Goal: Check status: Check status

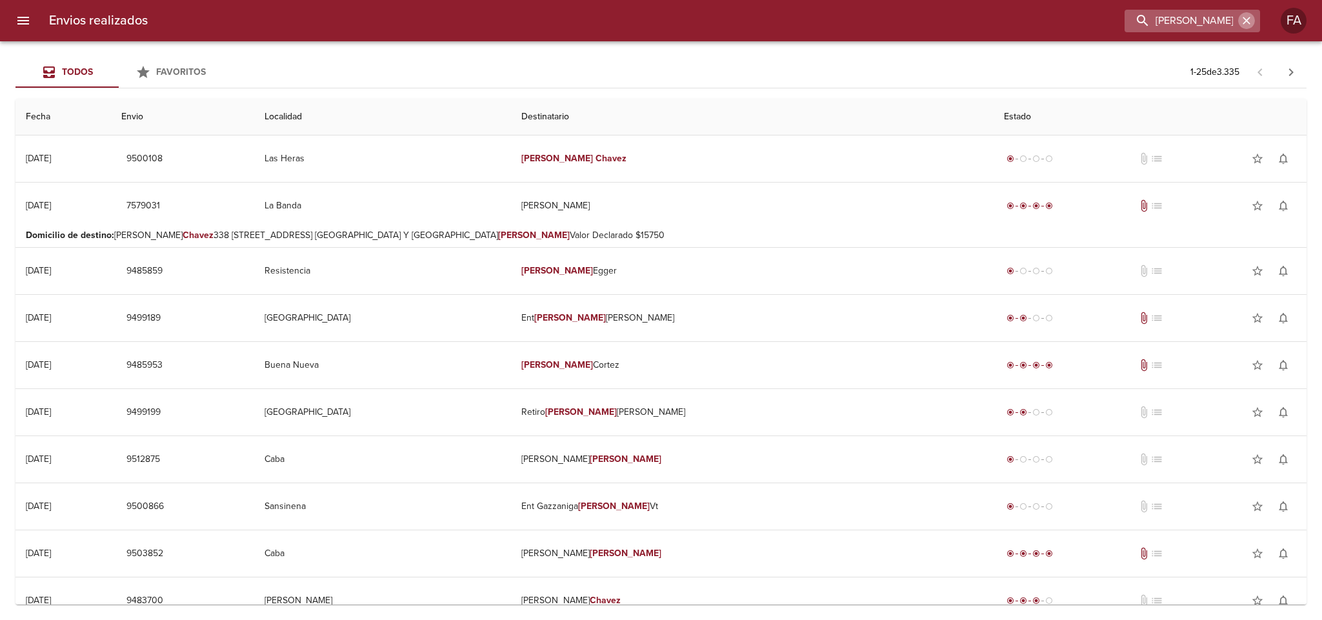
click at [1248, 23] on icon "button" at bounding box center [1246, 21] width 8 height 8
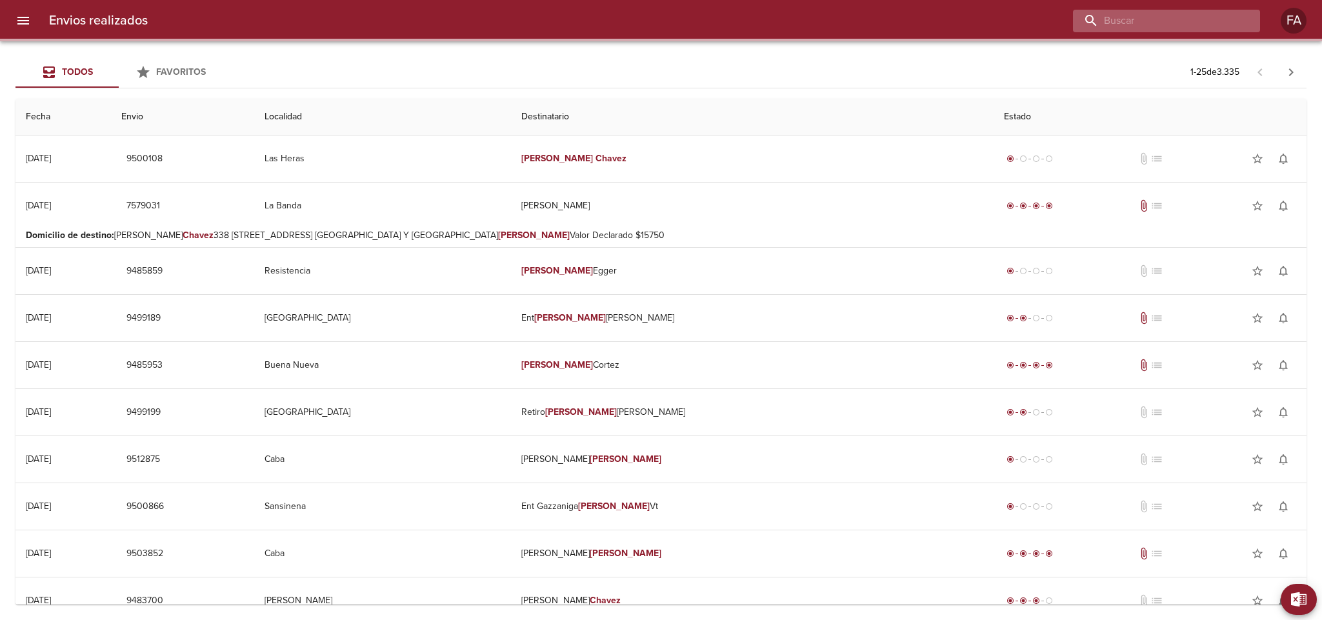
click at [1222, 25] on input "buscar" at bounding box center [1155, 21] width 165 height 23
paste input "[PERSON_NAME] ML"
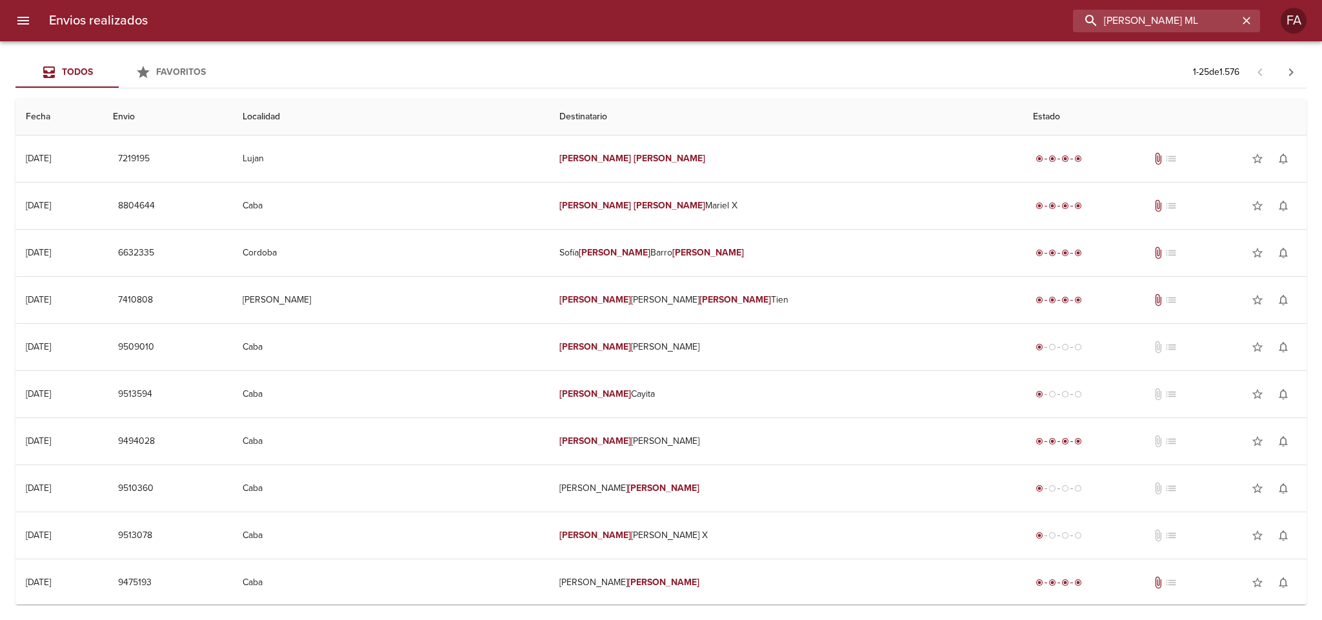
drag, startPoint x: 1218, startPoint y: 18, endPoint x: 851, endPoint y: 59, distance: 368.6
click at [853, 0] on div "Envios realizados [PERSON_NAME] ML FA Todos Favoritos 1 - 25 de 1.576 Fecha Env…" at bounding box center [661, 0] width 1322 height 0
paste input "00261958"
type input "[PERSON_NAME] ML00261958"
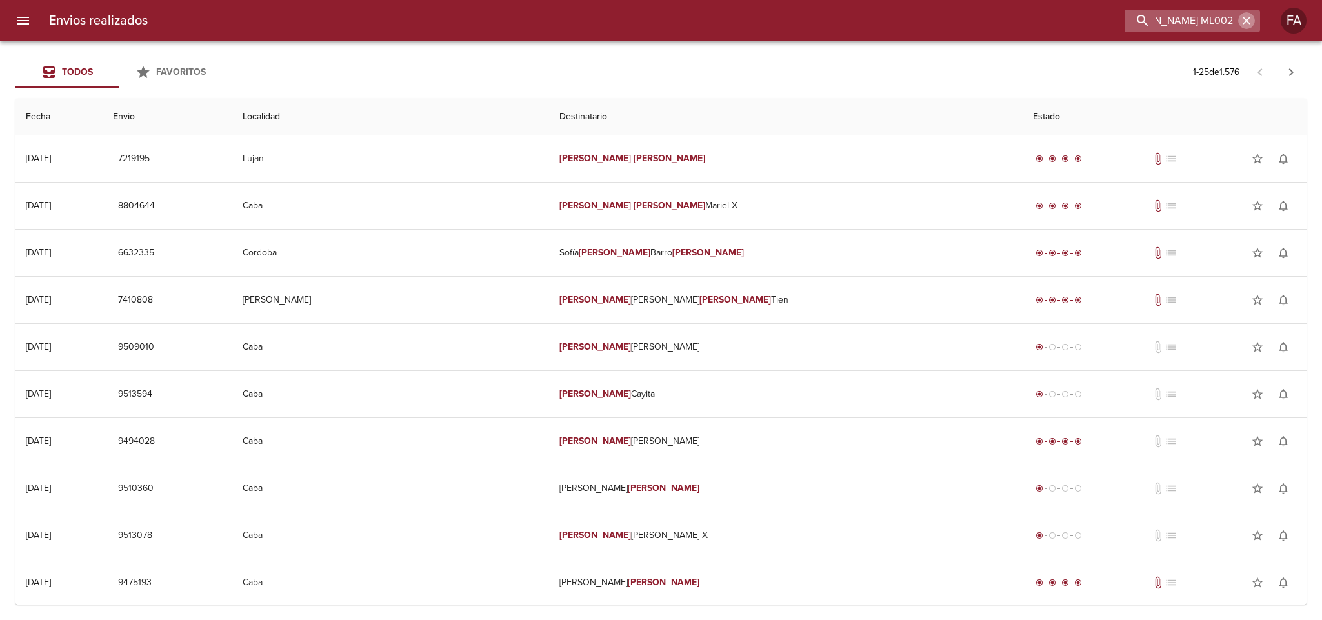
click at [1247, 23] on icon "button" at bounding box center [1246, 20] width 13 height 13
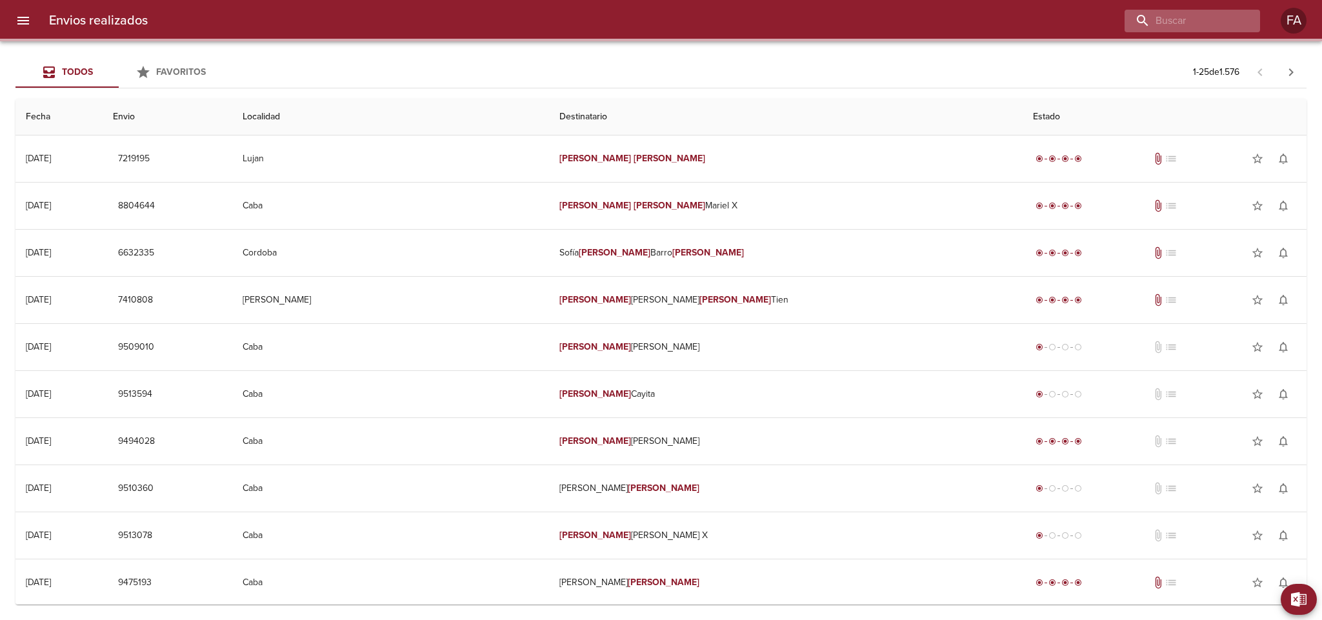
click at [1245, 23] on div at bounding box center [1191, 21] width 135 height 23
click at [1200, 23] on input "buscar" at bounding box center [1155, 21] width 165 height 23
paste input "00261958"
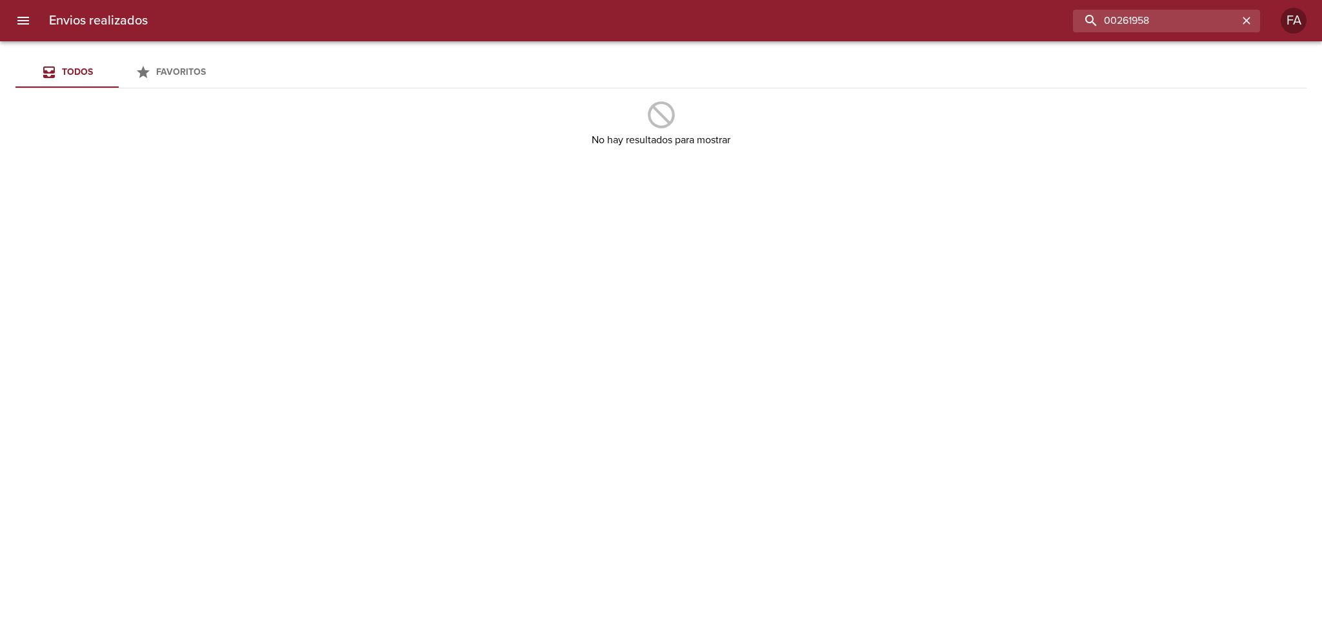
drag, startPoint x: 1113, startPoint y: 21, endPoint x: 1068, endPoint y: 21, distance: 44.5
click at [1072, 21] on div "00261958" at bounding box center [709, 21] width 1102 height 23
type input "261958"
click at [1243, 18] on icon "button" at bounding box center [1246, 20] width 13 height 13
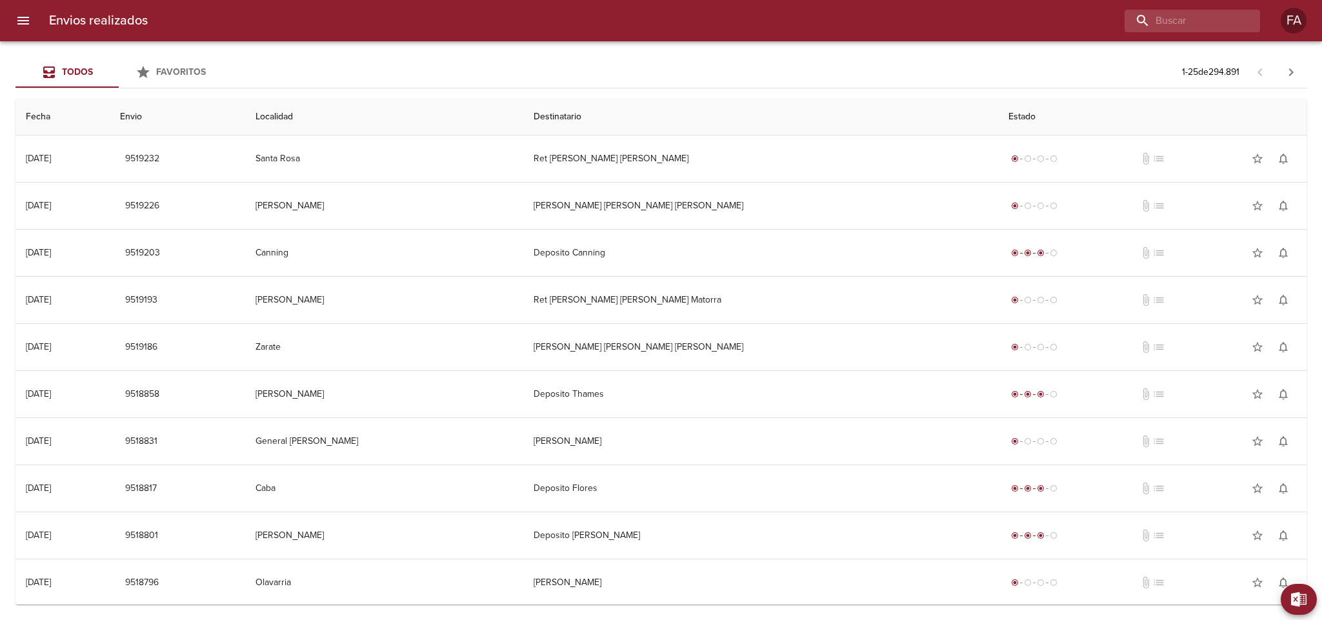
click at [1183, 32] on div "Envios realizados FA" at bounding box center [661, 20] width 1322 height 41
click at [1183, 31] on input "buscar" at bounding box center [1155, 21] width 165 height 23
click at [1183, 27] on input "buscar" at bounding box center [1155, 21] width 165 height 23
paste input "00261958"
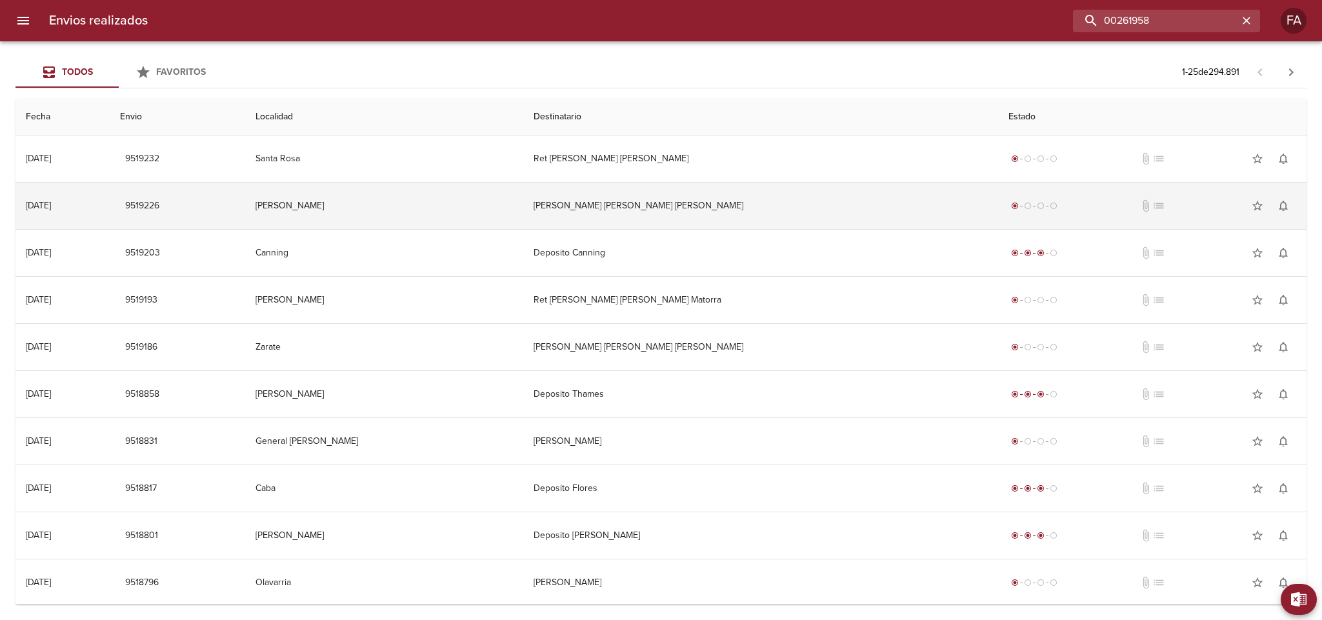
type input "00261958"
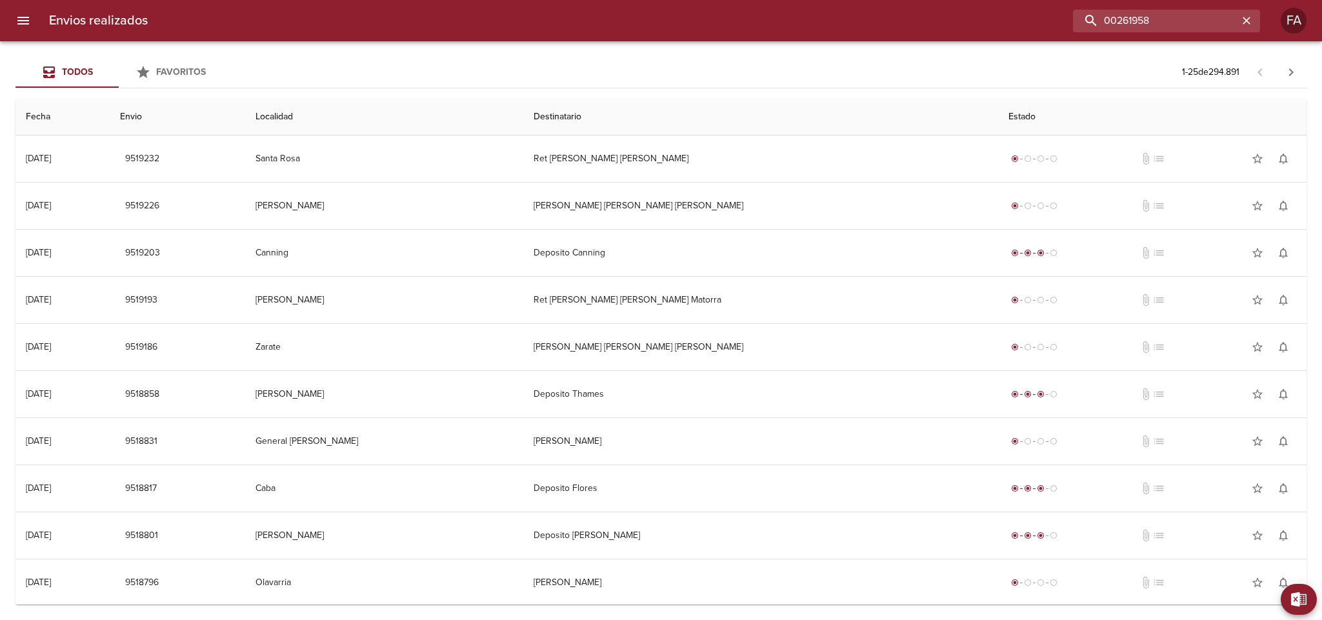
drag, startPoint x: 906, startPoint y: 23, endPoint x: 859, endPoint y: 24, distance: 46.4
click at [859, 24] on div "00261958" at bounding box center [709, 21] width 1102 height 23
paste input "WA0445"
type input "WA0445"
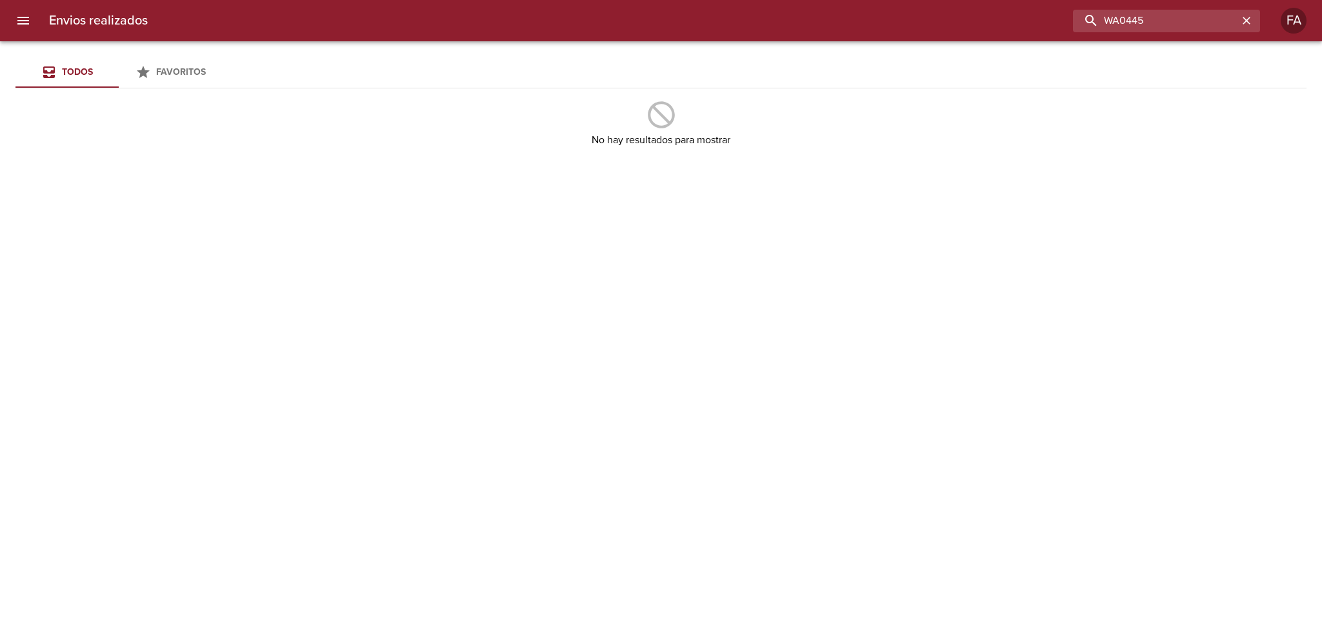
drag, startPoint x: 1169, startPoint y: 19, endPoint x: 811, endPoint y: 63, distance: 359.9
click at [811, 0] on div "Envios realizados WA0445 FA Todos Favoritos No hay resultados para mostrar" at bounding box center [661, 0] width 1322 height 0
